Goal: Task Accomplishment & Management: Manage account settings

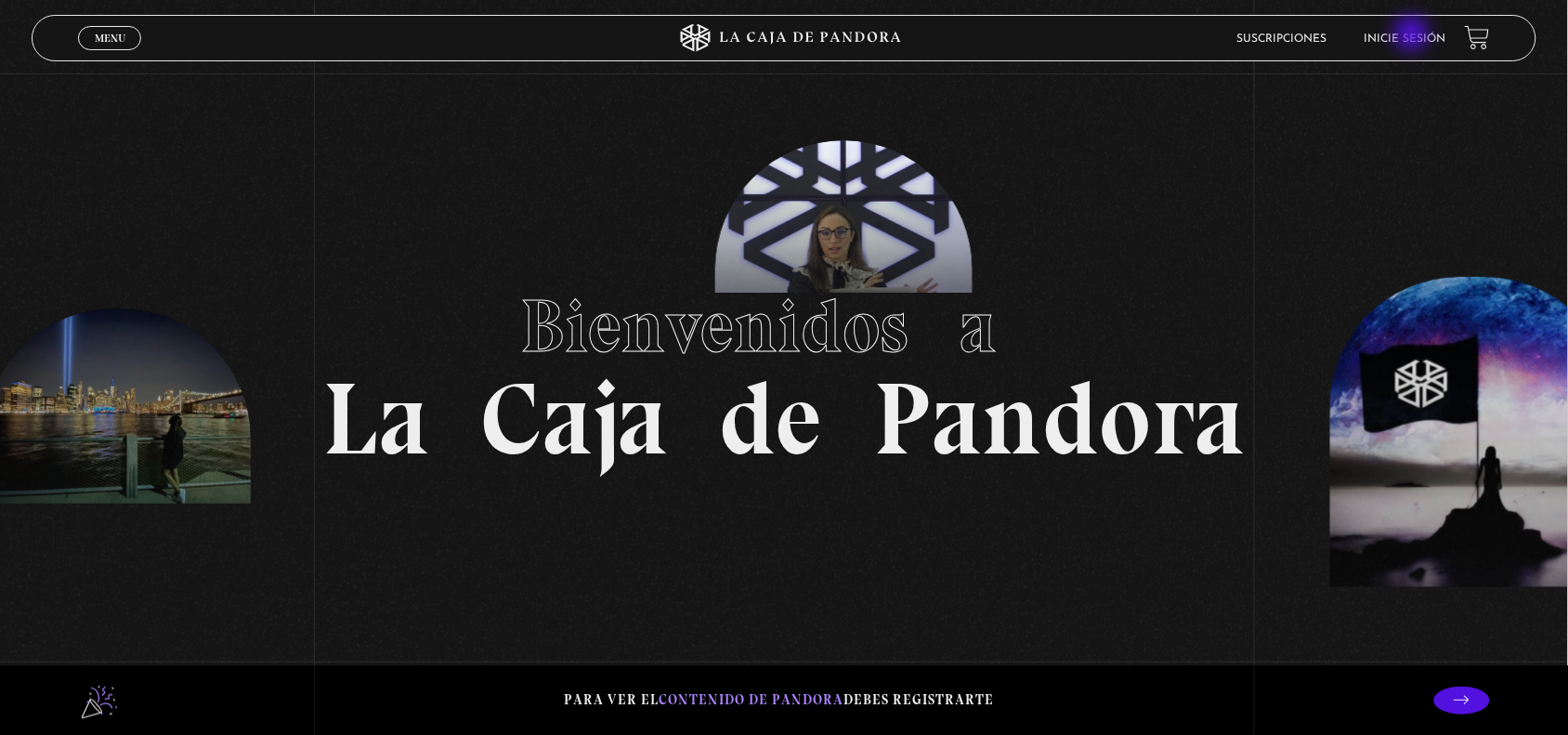
click at [1413, 35] on link "Inicie sesión" at bounding box center [1406, 39] width 82 height 11
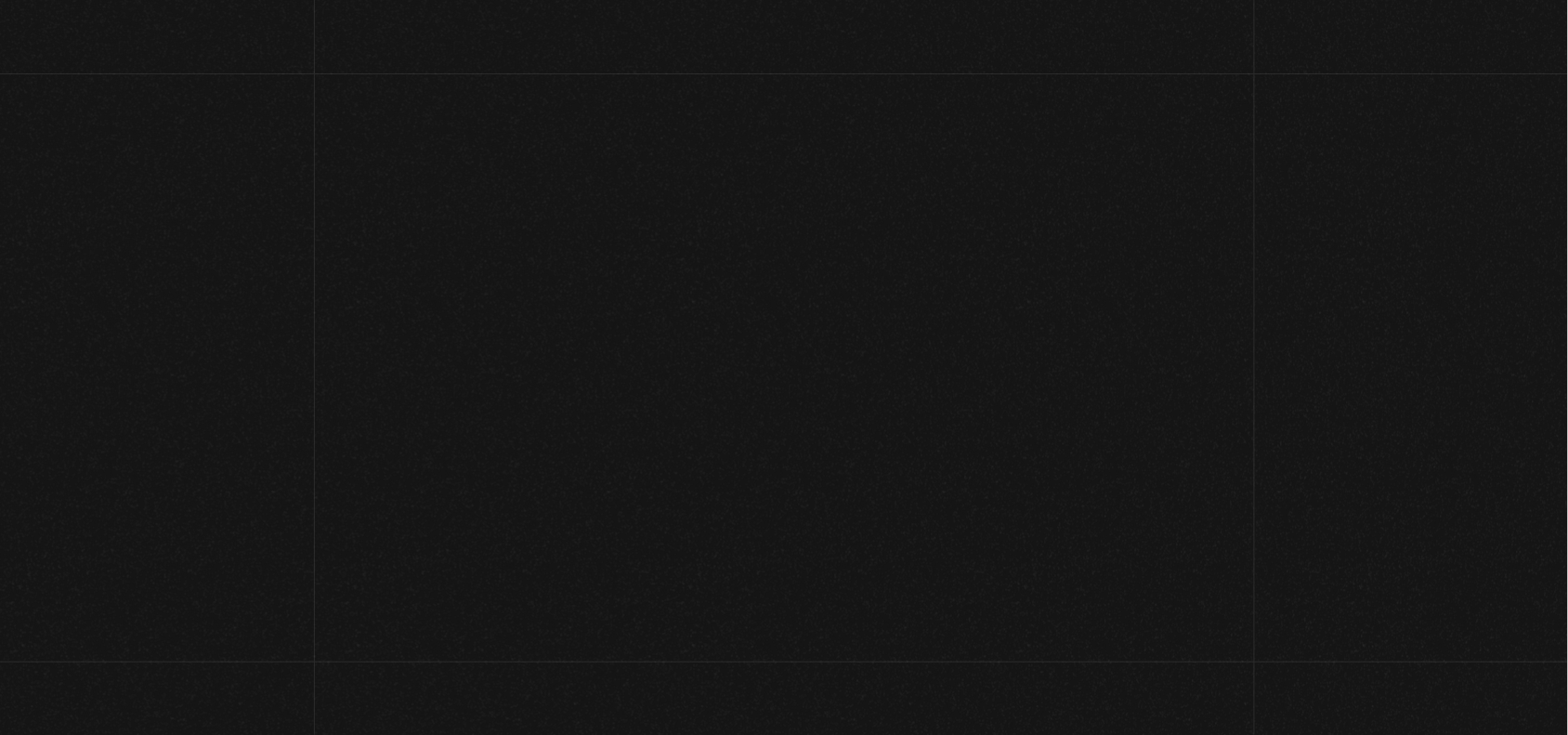
type input "[EMAIL_ADDRESS][DOMAIN_NAME]"
click at [1413, 35] on link "Inicie sesión" at bounding box center [1404, 39] width 82 height 11
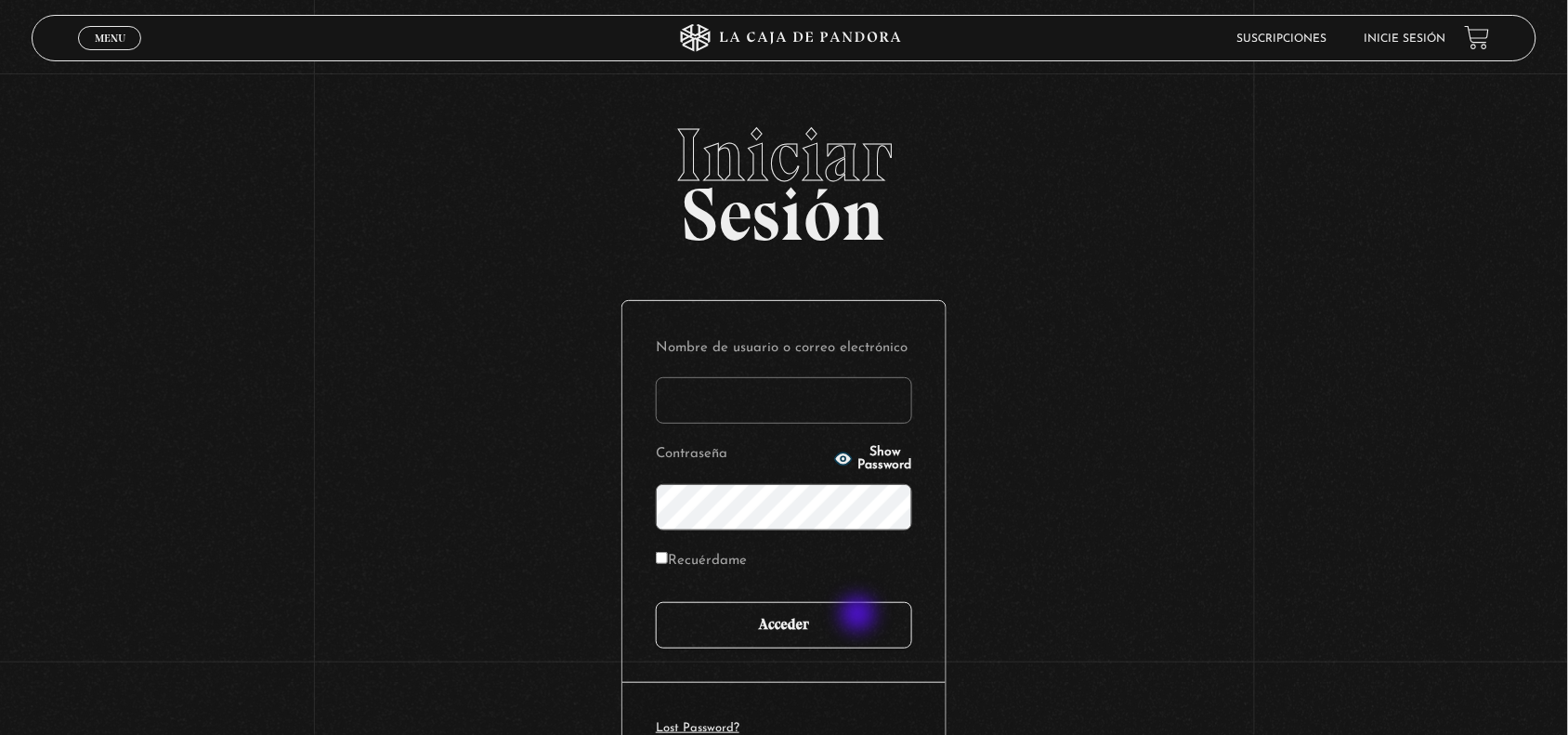
type input "[EMAIL_ADDRESS][DOMAIN_NAME]"
click at [860, 616] on input "Acceder" at bounding box center [784, 625] width 256 height 47
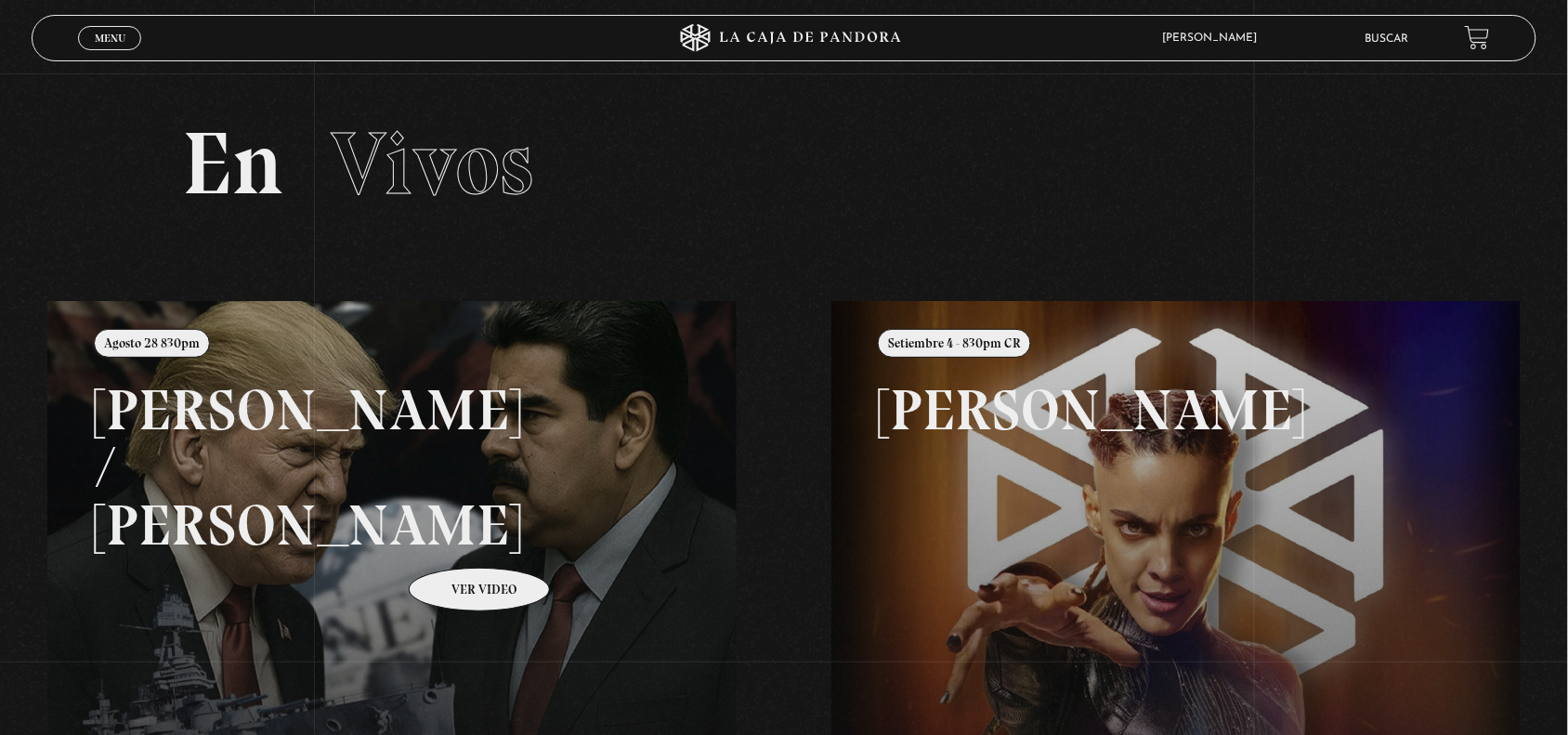
click at [456, 540] on link at bounding box center [831, 668] width 1568 height 735
